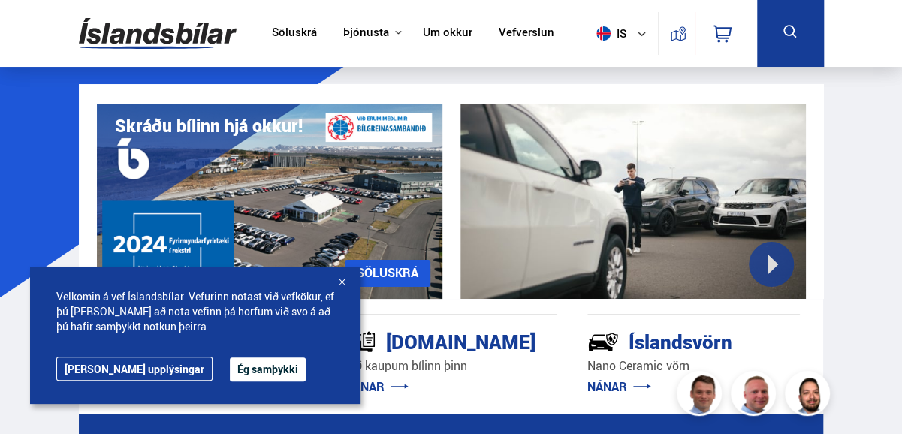
click at [233, 366] on button "Ég samþykki" at bounding box center [268, 370] width 76 height 24
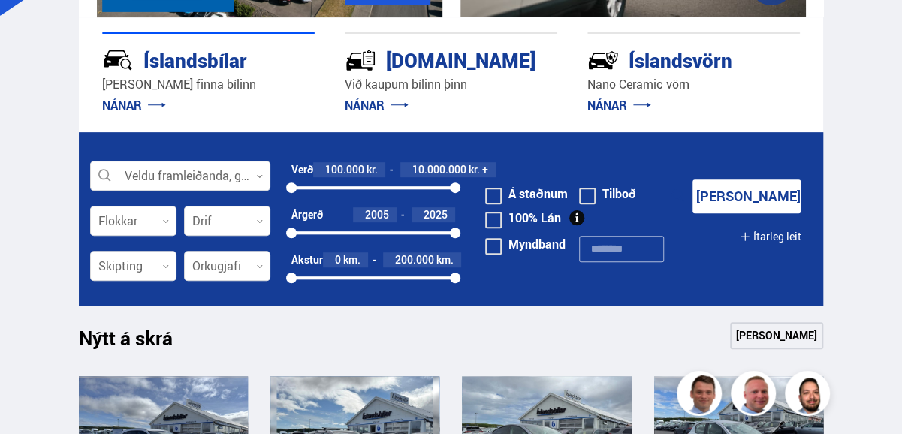
scroll to position [285, 0]
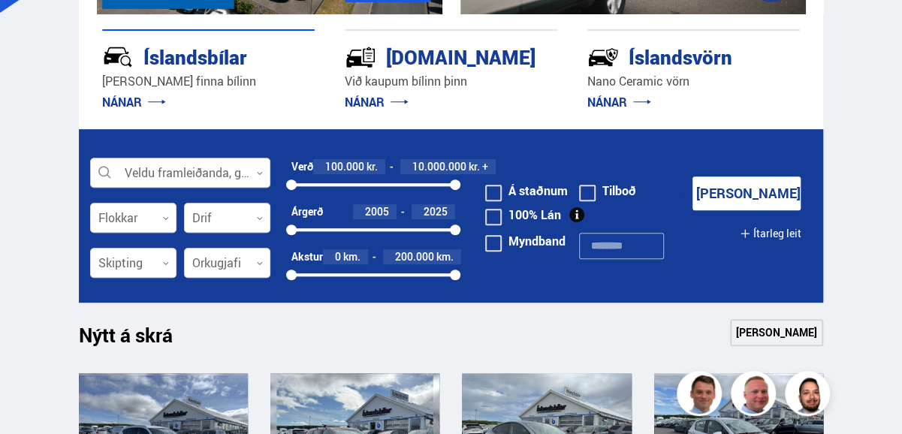
click at [261, 174] on icon at bounding box center [259, 173] width 7 height 7
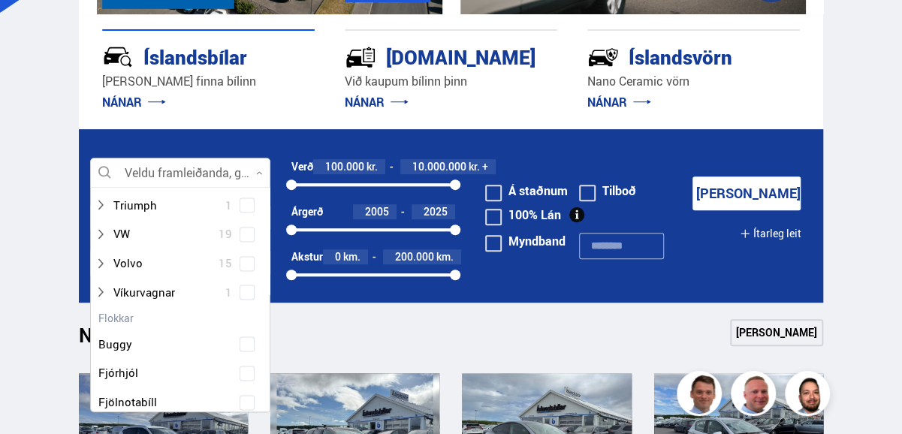
scroll to position [1022, 0]
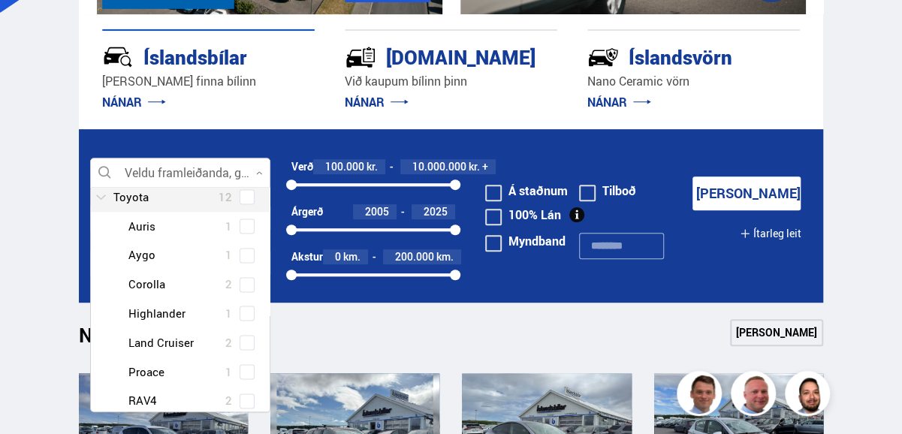
click at [130, 203] on div at bounding box center [165, 197] width 141 height 22
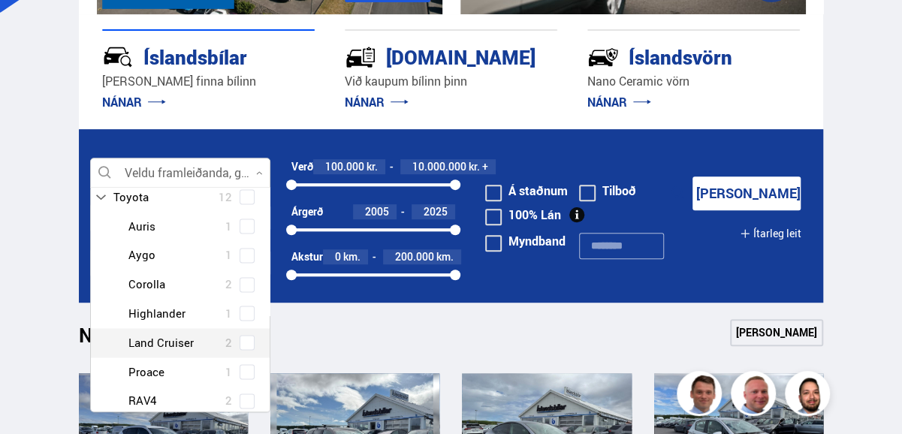
click at [241, 339] on div "Toyota Auris 1 Toyota Aygo 1 Toyota Corolla 2 Toyota Highlander 1 Toyota Land C…" at bounding box center [180, 343] width 179 height 262
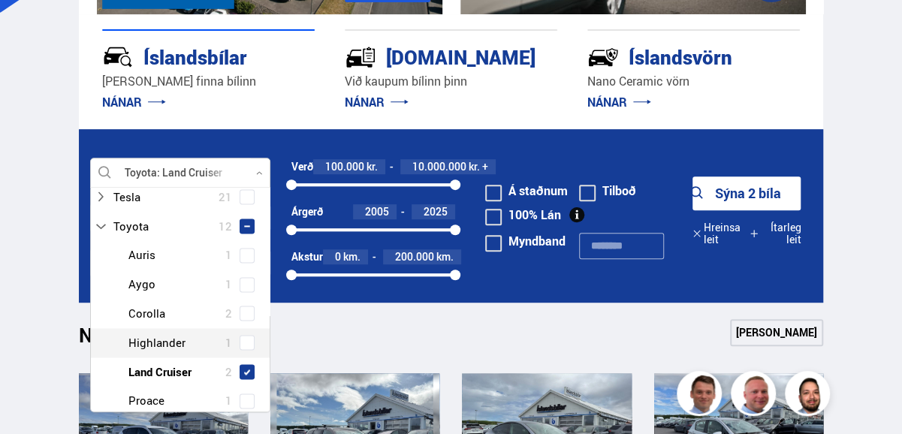
click at [768, 195] on button "Sýna 2 bíla" at bounding box center [747, 194] width 108 height 34
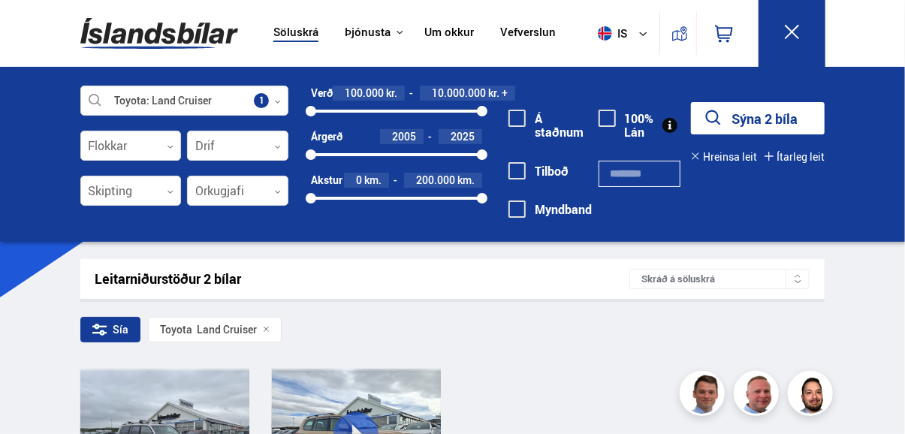
click at [544, 337] on div "Sía Toyota Land Cruiser" at bounding box center [452, 333] width 745 height 32
drag, startPoint x: 884, startPoint y: 283, endPoint x: 891, endPoint y: 406, distance: 123.4
click at [524, 342] on div "Sía Toyota Land Cruiser" at bounding box center [452, 333] width 745 height 32
click at [799, 110] on button "Sýna 2 bíla" at bounding box center [758, 118] width 134 height 32
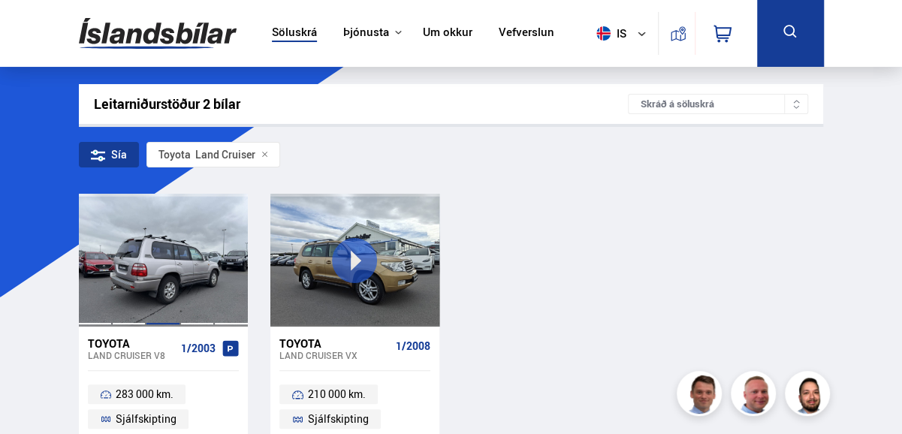
click at [168, 249] on div at bounding box center [163, 260] width 34 height 133
